Goal: Task Accomplishment & Management: Complete application form

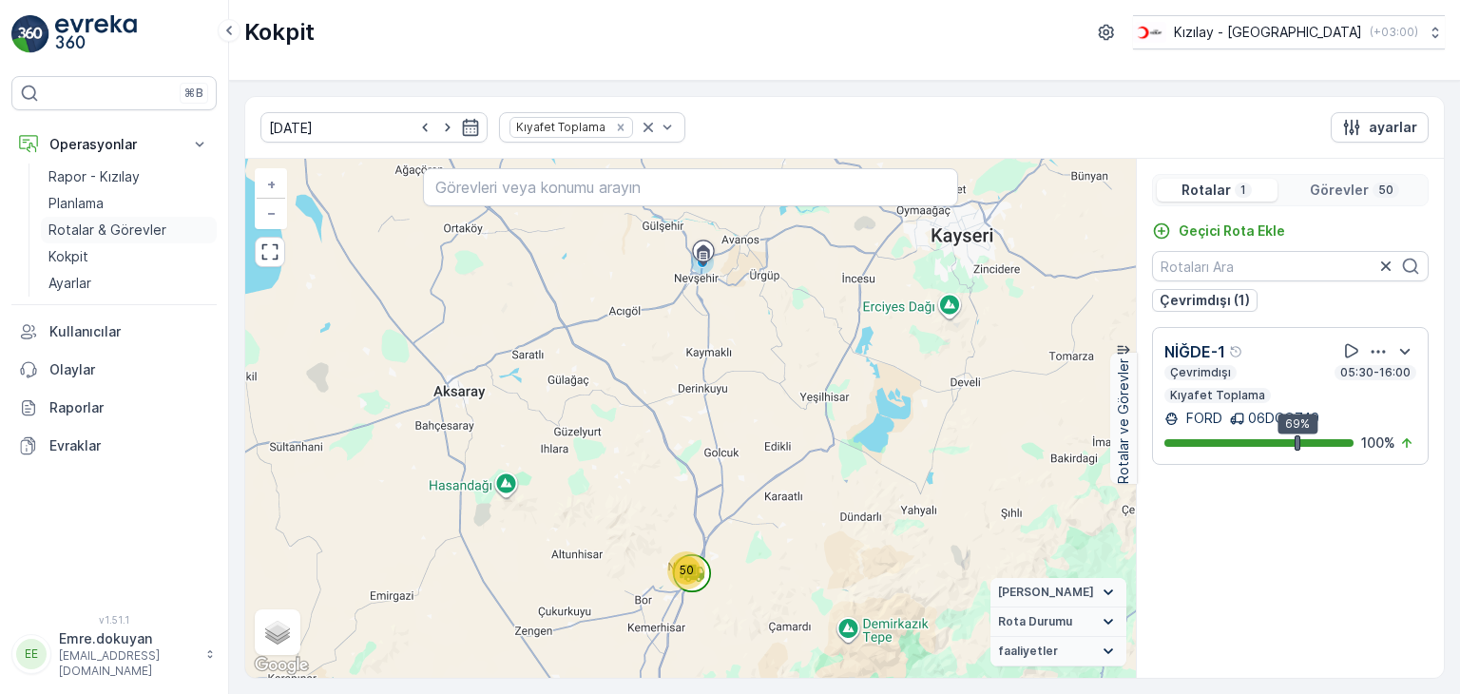
click at [148, 234] on p "Rotalar & Görevler" at bounding box center [107, 230] width 118 height 19
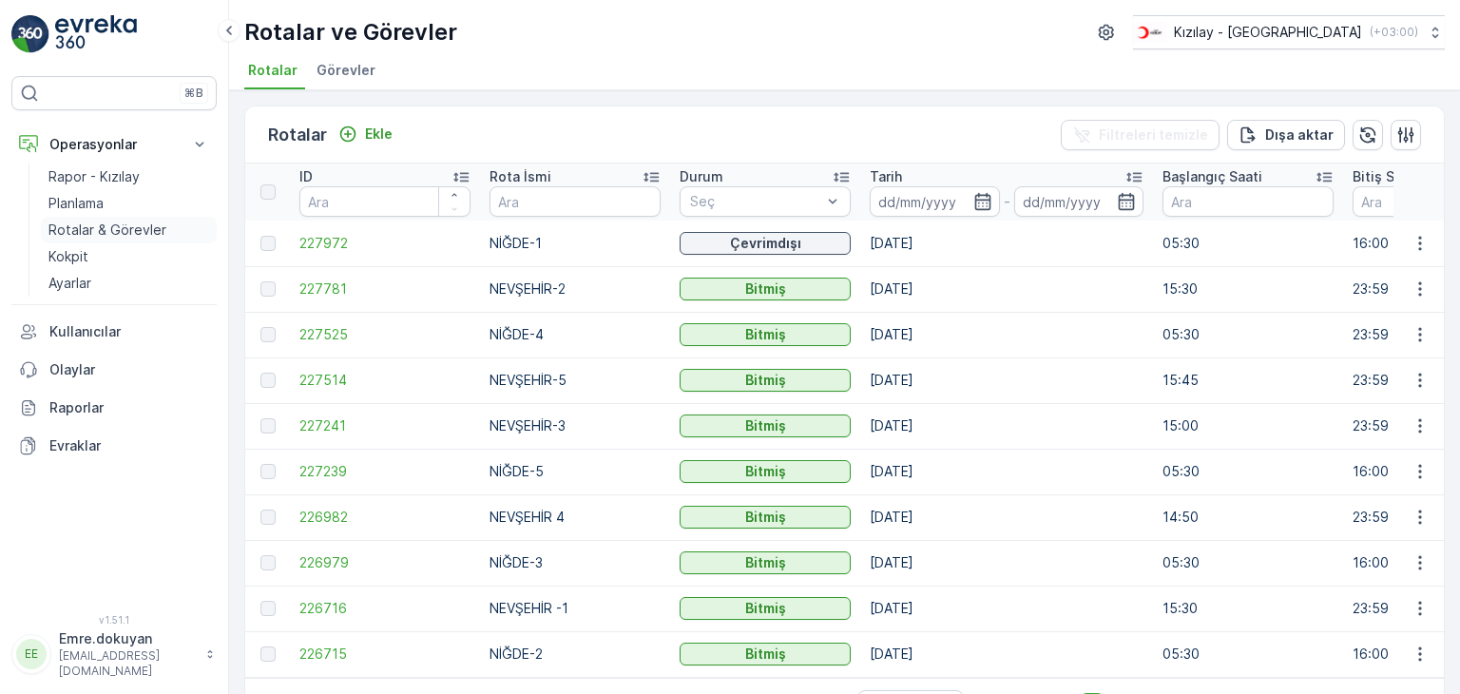
click at [104, 224] on p "Rotalar & Görevler" at bounding box center [107, 230] width 118 height 19
click at [374, 125] on p "Ekle" at bounding box center [379, 134] width 28 height 19
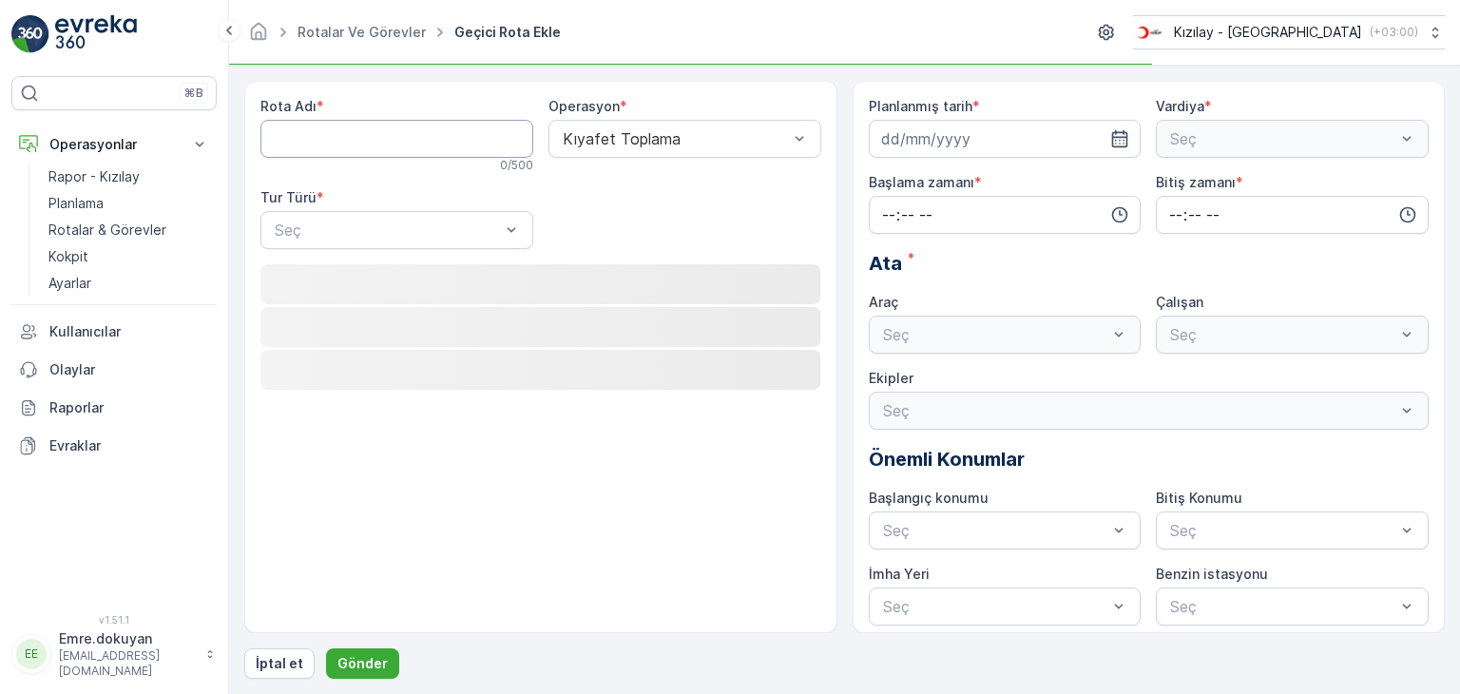
click at [387, 138] on Adı "Rota Adı" at bounding box center [396, 139] width 273 height 38
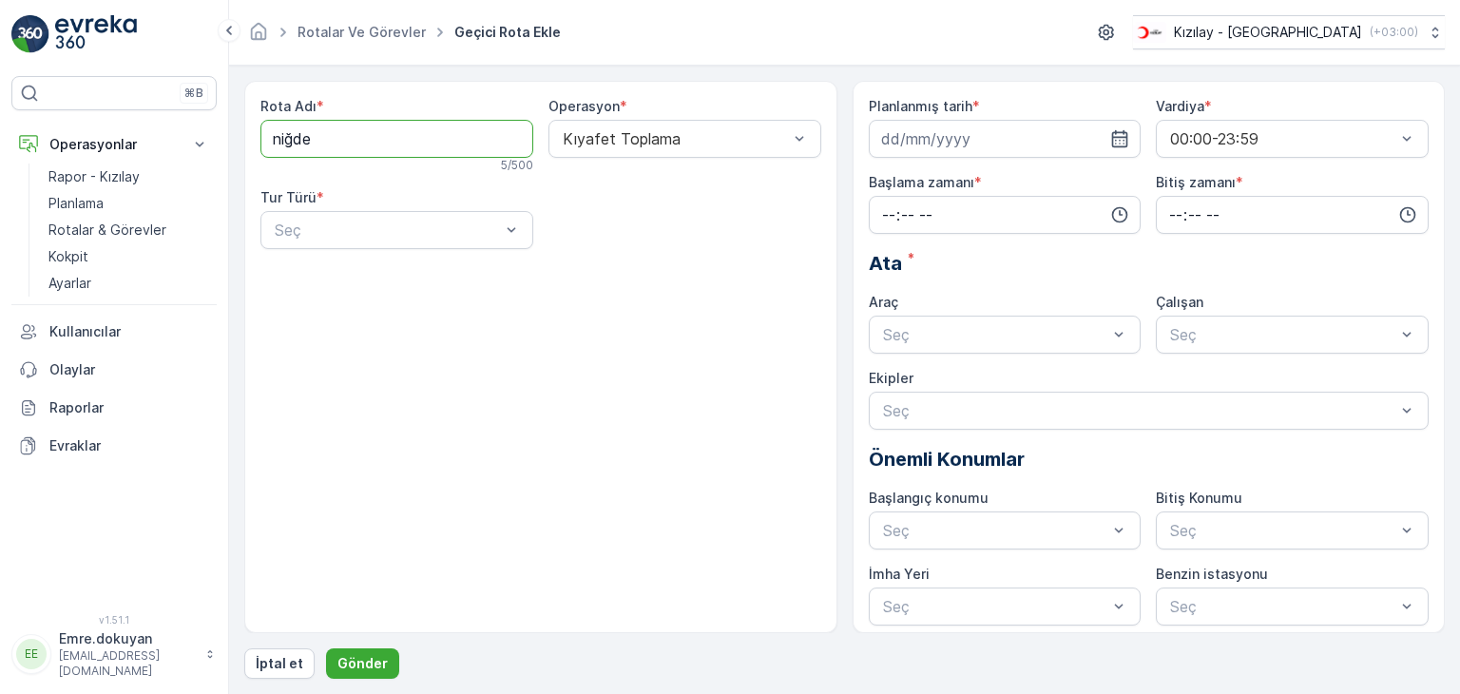
type Adı "NİĞDE-2"
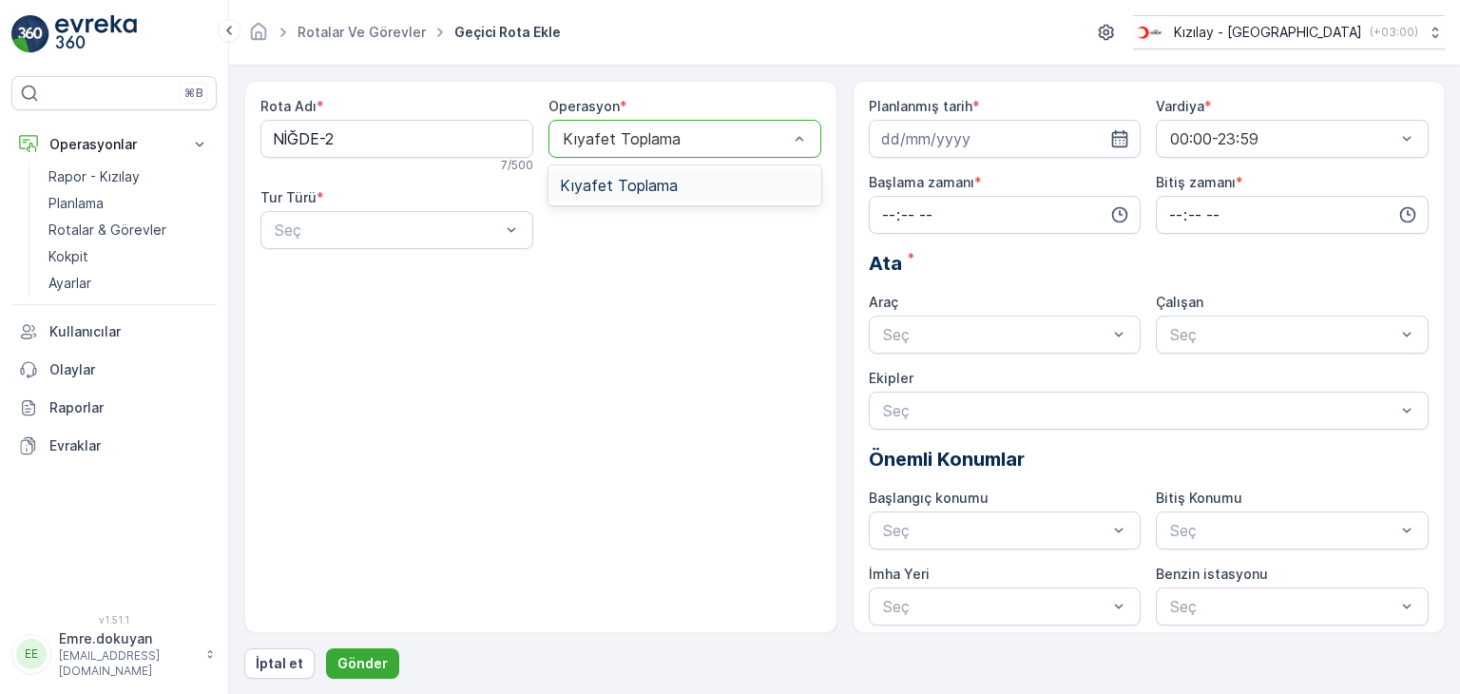
click at [675, 191] on div "Kıyafet Toplama" at bounding box center [685, 185] width 250 height 17
drag, startPoint x: 387, startPoint y: 235, endPoint x: 380, endPoint y: 260, distance: 25.6
drag, startPoint x: 367, startPoint y: 278, endPoint x: 491, endPoint y: 281, distance: 124.6
click at [367, 279] on div "Statik" at bounding box center [397, 276] width 250 height 17
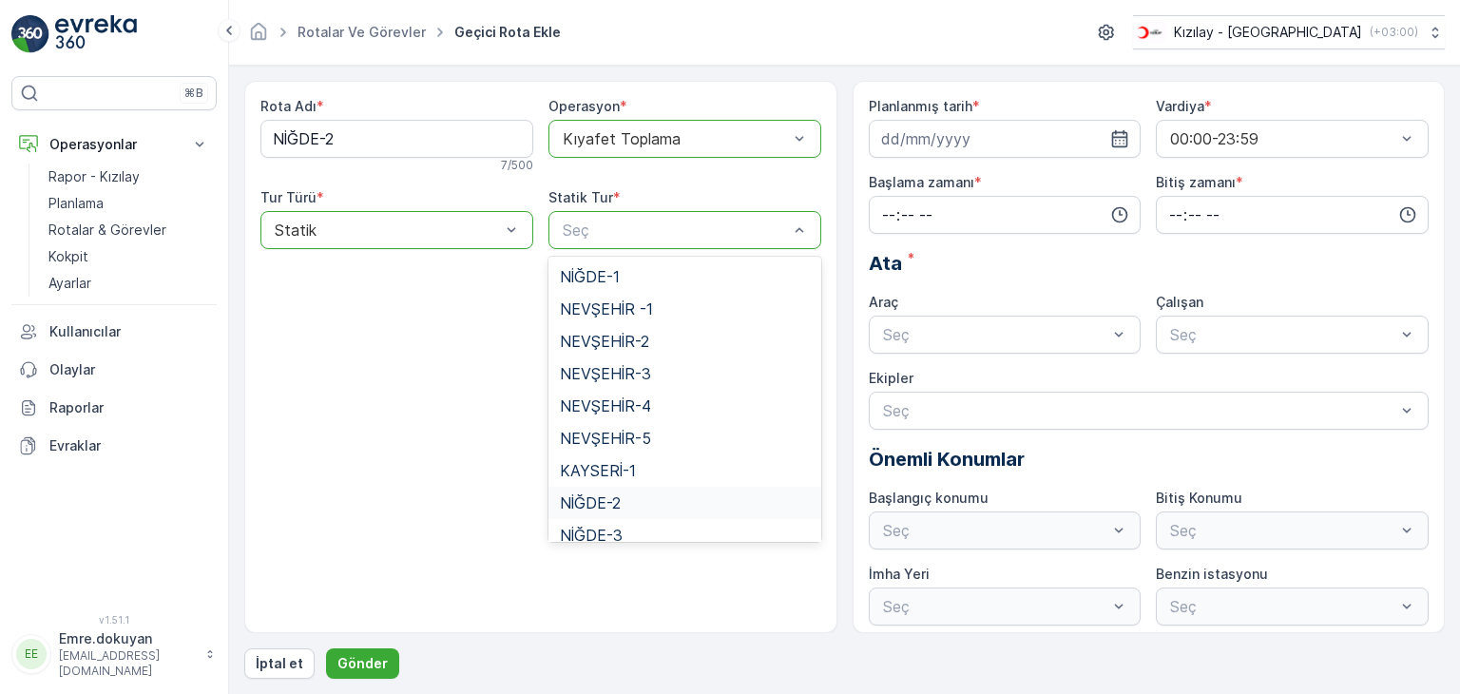
click at [624, 504] on div "NİĞDE-2" at bounding box center [685, 502] width 250 height 17
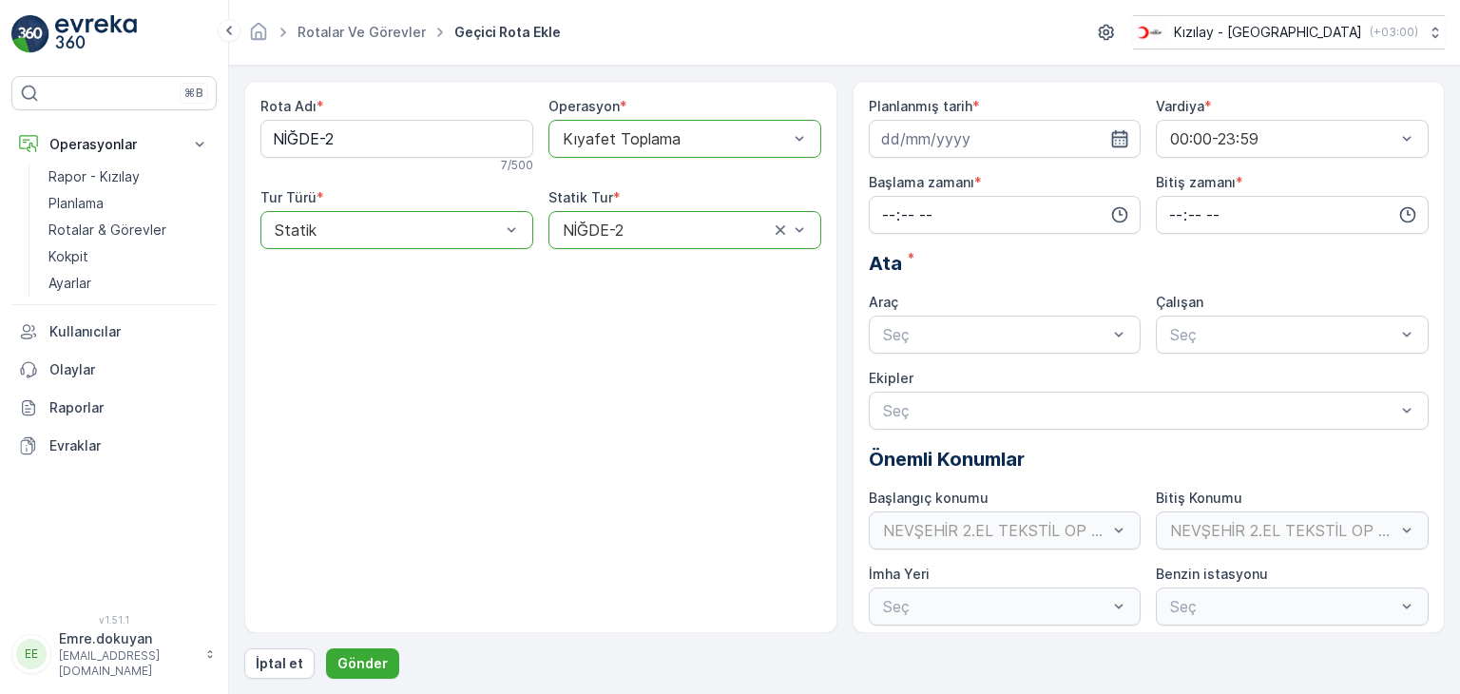
click at [1118, 144] on icon "button" at bounding box center [1119, 138] width 19 height 19
click at [936, 414] on div "30" at bounding box center [935, 410] width 30 height 30
type input "[DATE]"
click at [886, 212] on input "time" at bounding box center [1005, 215] width 273 height 38
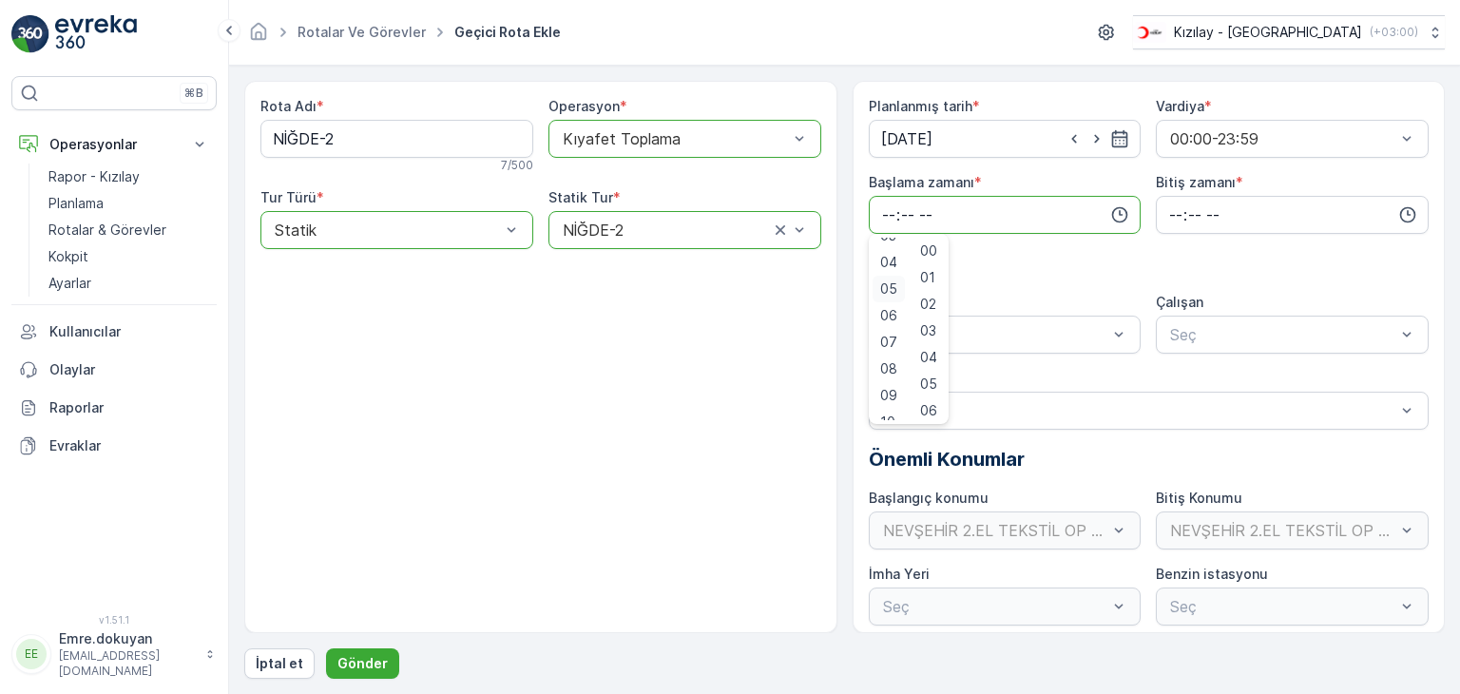
click at [894, 287] on span "05" at bounding box center [888, 288] width 17 height 19
click at [936, 385] on span "30" at bounding box center [928, 384] width 16 height 19
type input "05:30"
click at [1163, 212] on input "time" at bounding box center [1292, 215] width 273 height 38
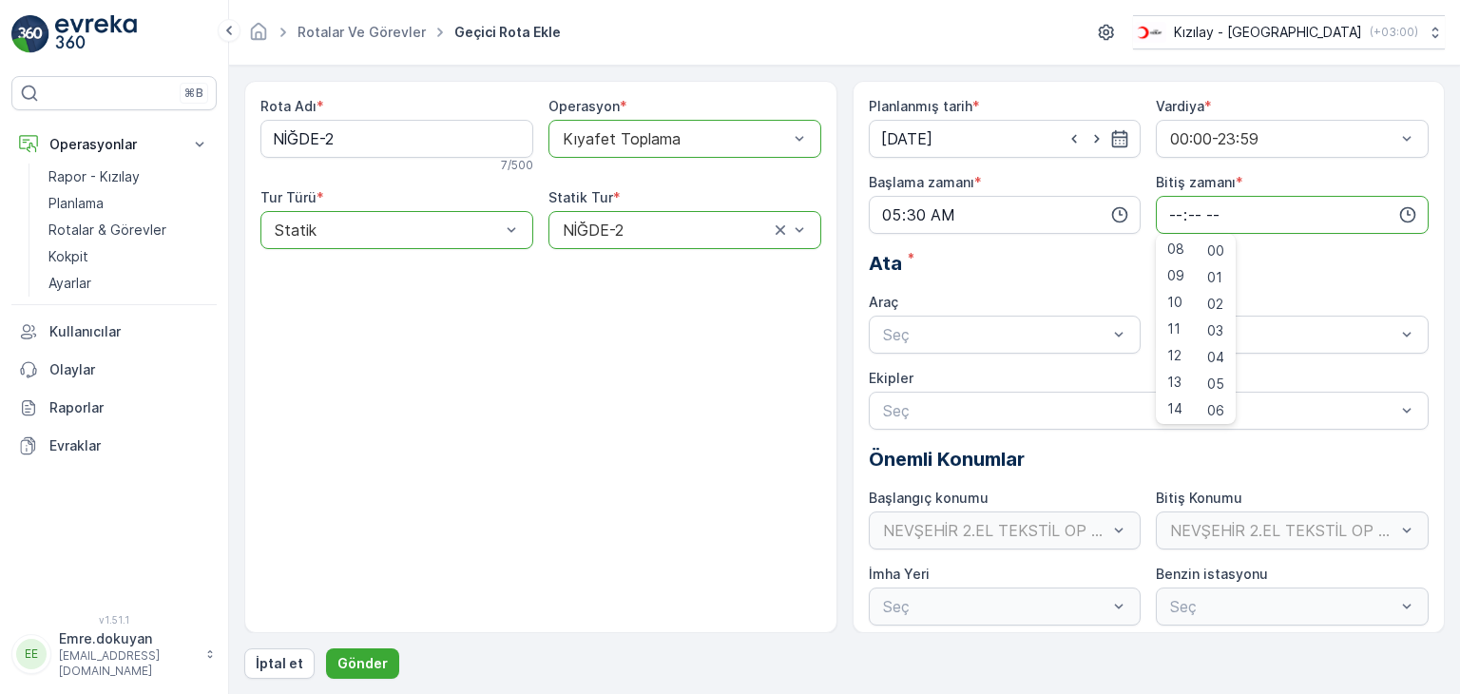
scroll to position [285, 0]
click at [1171, 392] on span "16" at bounding box center [1174, 391] width 15 height 19
type input "16:00"
drag, startPoint x: 1216, startPoint y: 249, endPoint x: 1158, endPoint y: 282, distance: 66.9
click at [1213, 252] on span "00" at bounding box center [1215, 250] width 17 height 19
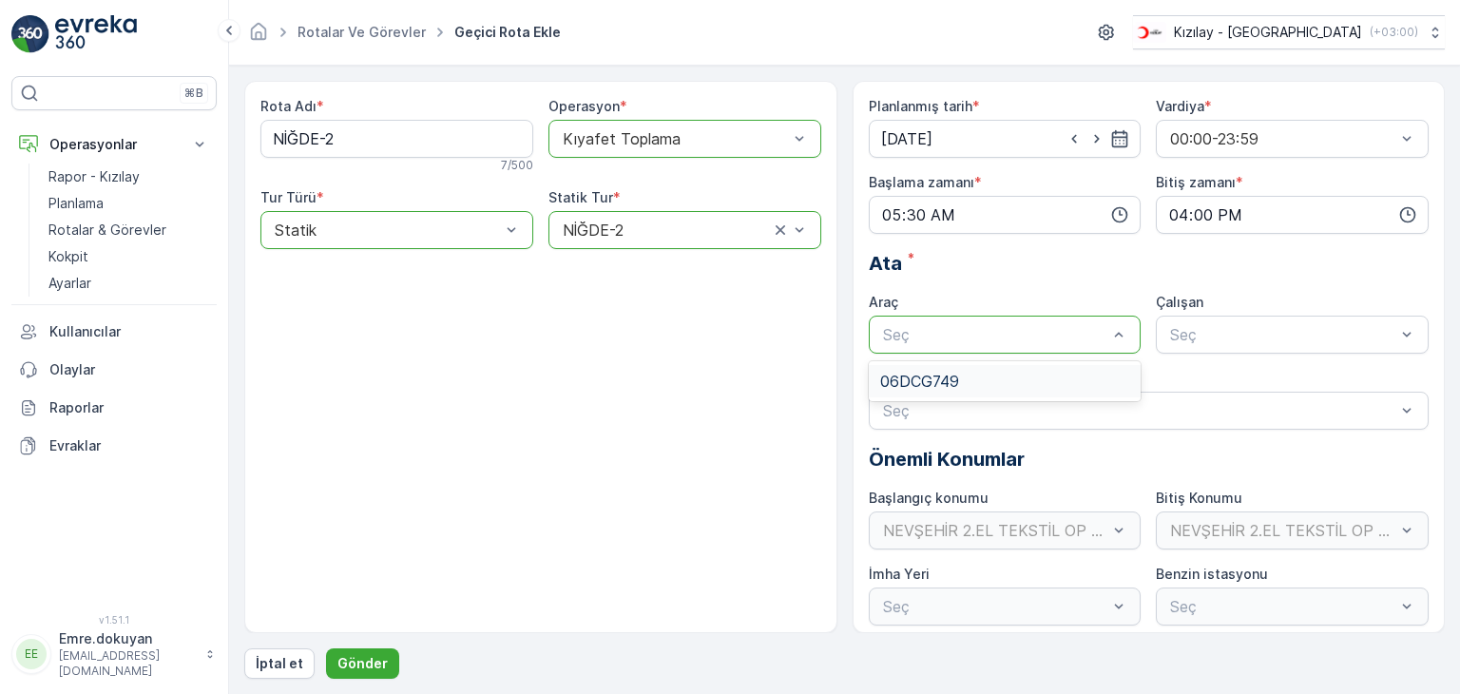
drag, startPoint x: 990, startPoint y: 377, endPoint x: 1039, endPoint y: 374, distance: 49.6
click at [990, 378] on div "06DCG749" at bounding box center [1005, 381] width 250 height 17
click at [1209, 380] on div "FORD" at bounding box center [1292, 381] width 250 height 17
click at [354, 659] on p "Gönder" at bounding box center [362, 663] width 50 height 19
